Goal: Transaction & Acquisition: Purchase product/service

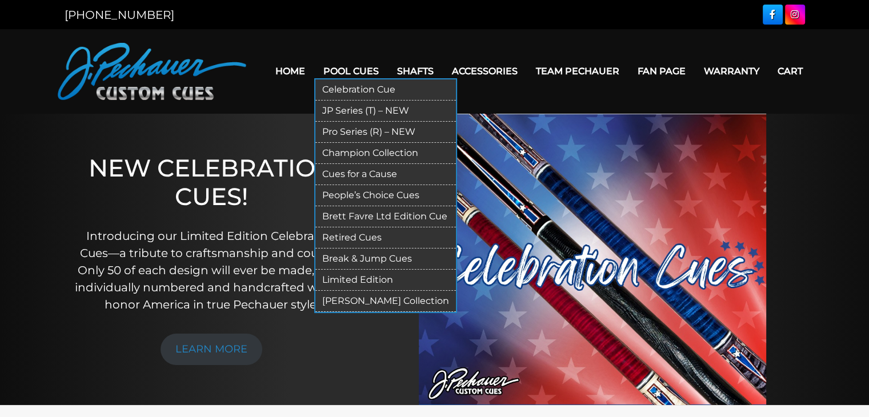
click at [364, 133] on link "Pro Series (R) – NEW" at bounding box center [386, 132] width 141 height 21
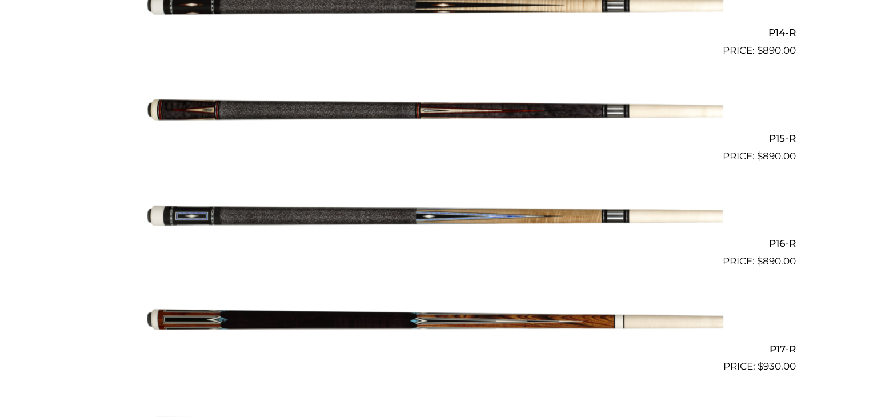
scroll to position [1733, 0]
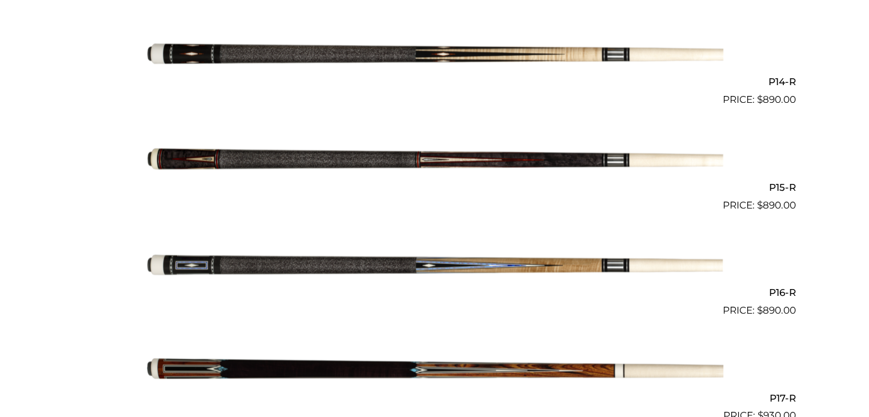
click at [530, 267] on img at bounding box center [434, 266] width 577 height 96
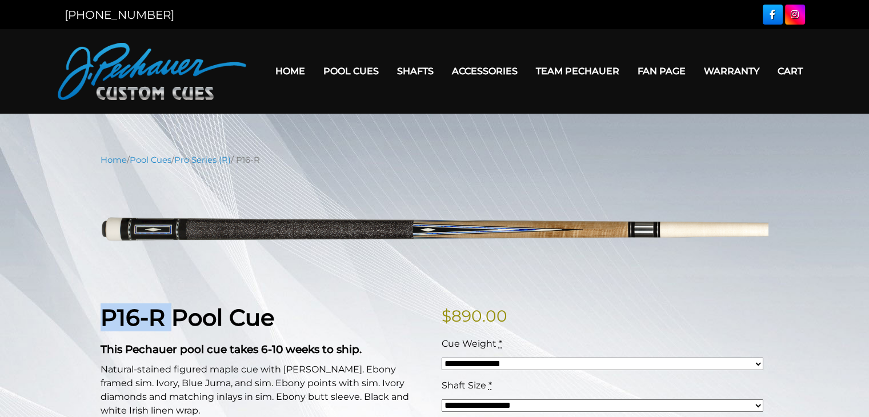
drag, startPoint x: 105, startPoint y: 324, endPoint x: 168, endPoint y: 321, distance: 63.5
click at [168, 326] on strong "P16-R Pool Cue" at bounding box center [188, 318] width 174 height 28
copy strong "P16-R"
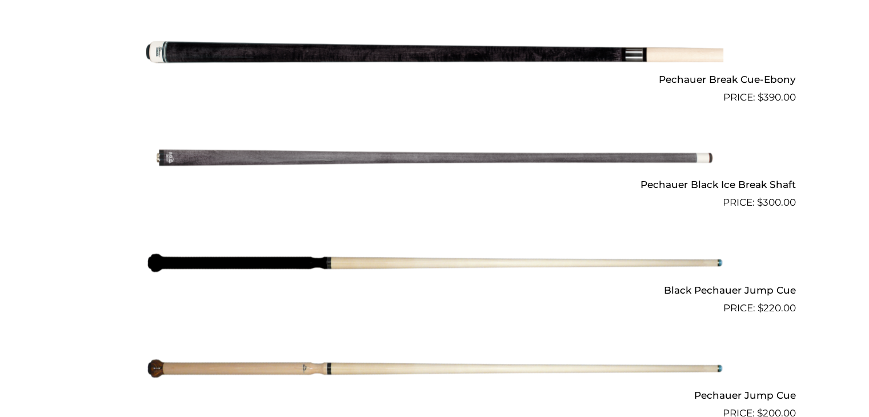
scroll to position [850, 0]
